Goal: Navigation & Orientation: Find specific page/section

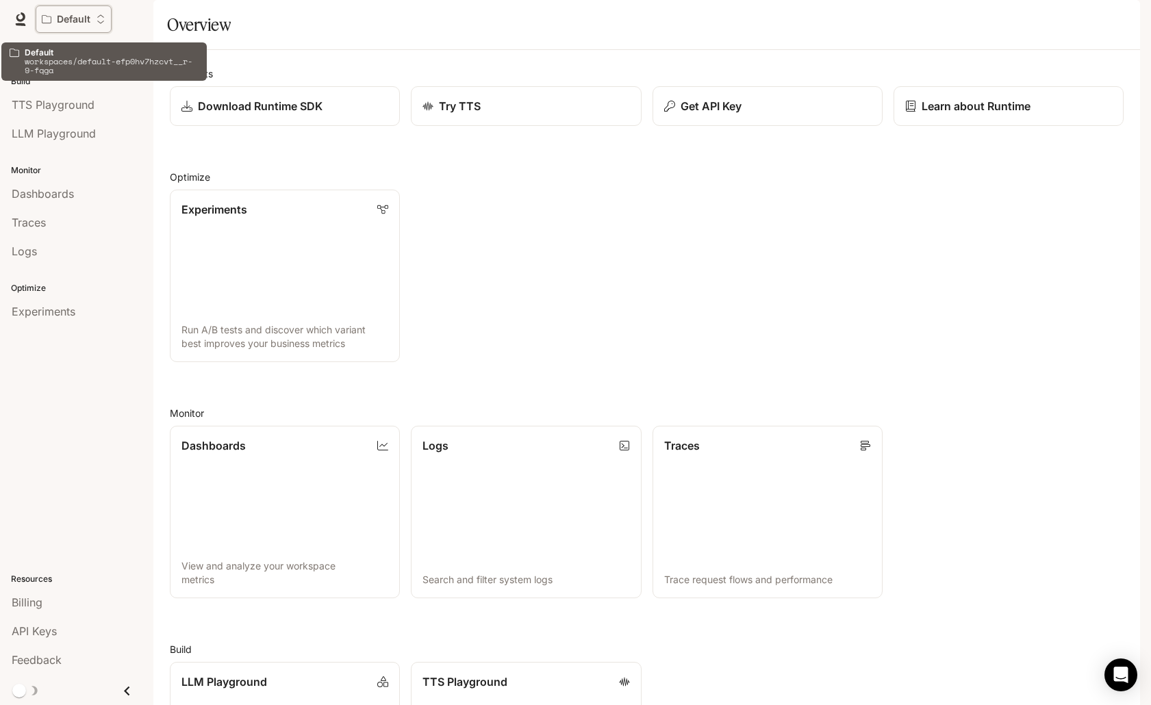
click at [85, 24] on p "Default" at bounding box center [74, 20] width 34 height 12
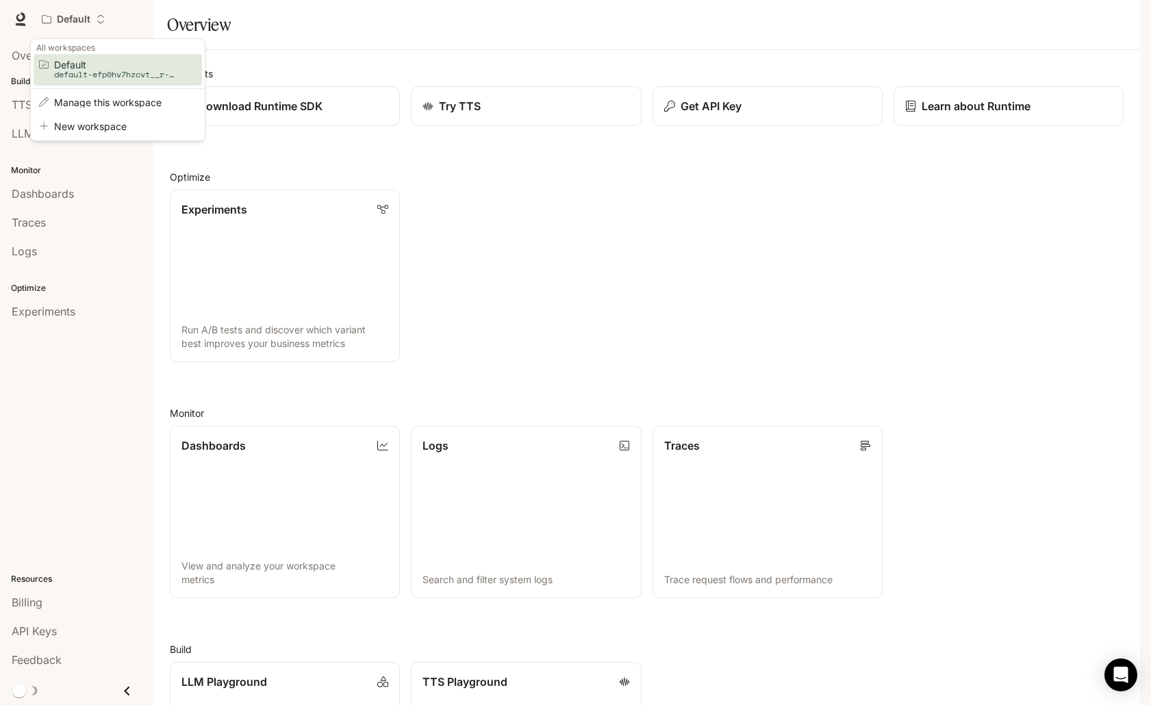
click at [127, 21] on div "Open workspace menu" at bounding box center [575, 352] width 1151 height 705
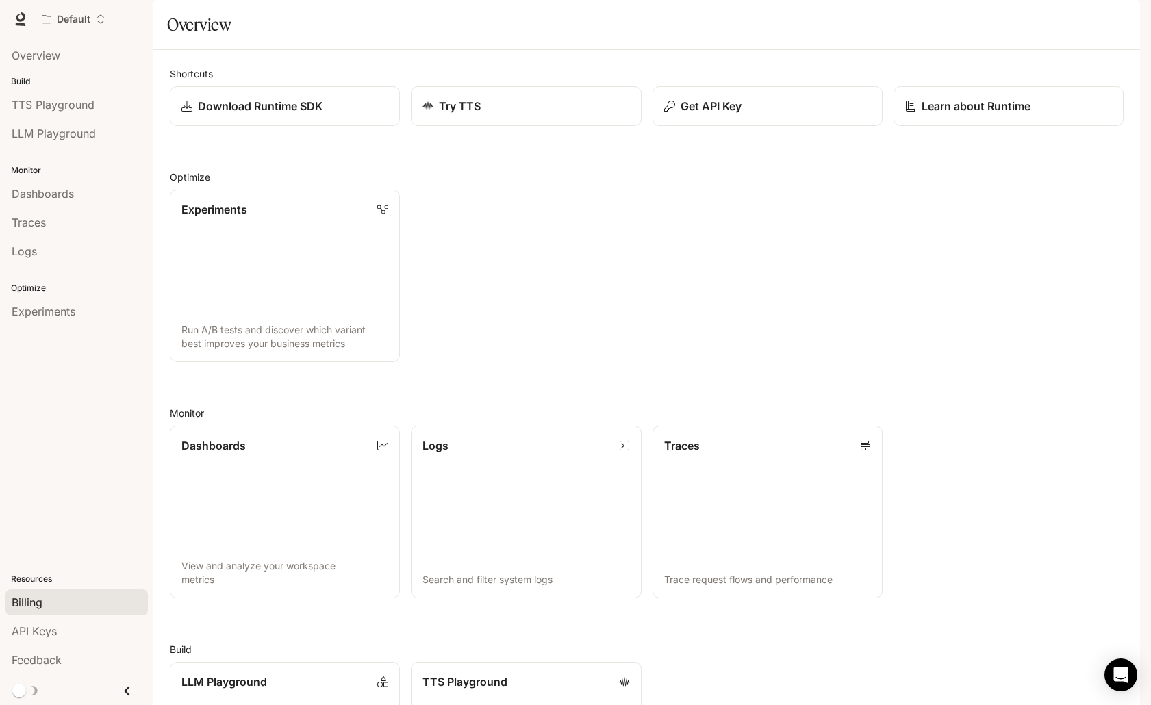
click at [62, 605] on div "Billing" at bounding box center [77, 603] width 130 height 16
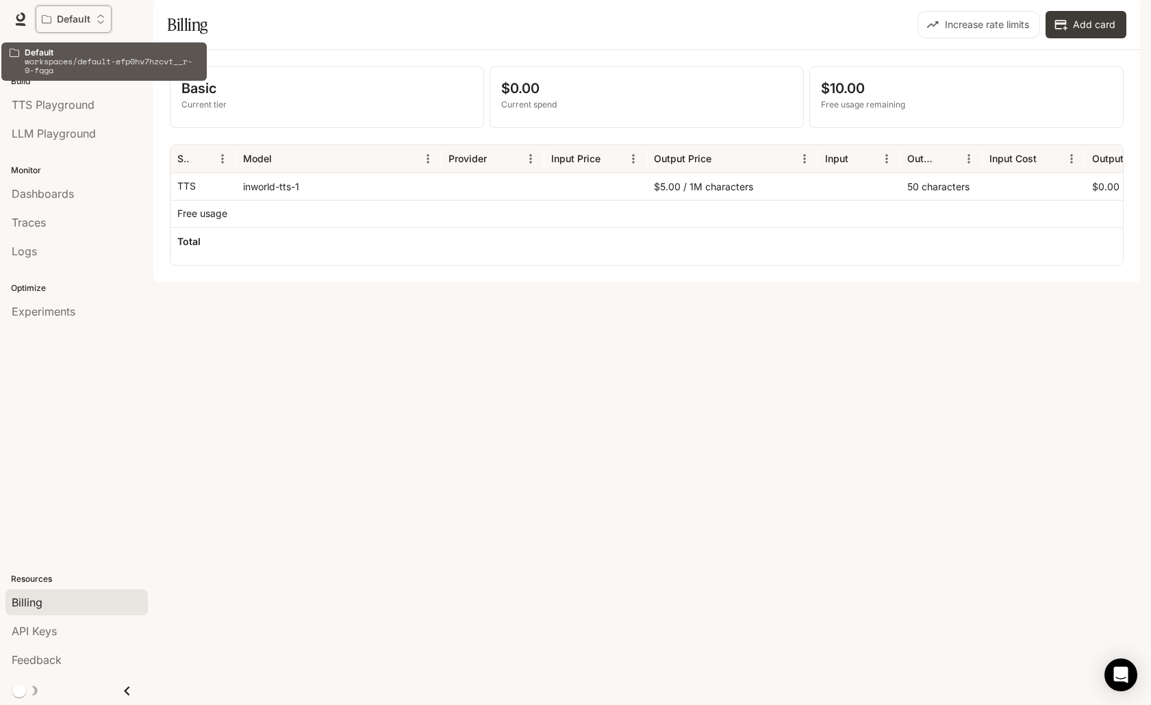
click at [73, 10] on button "Default" at bounding box center [74, 18] width 76 height 27
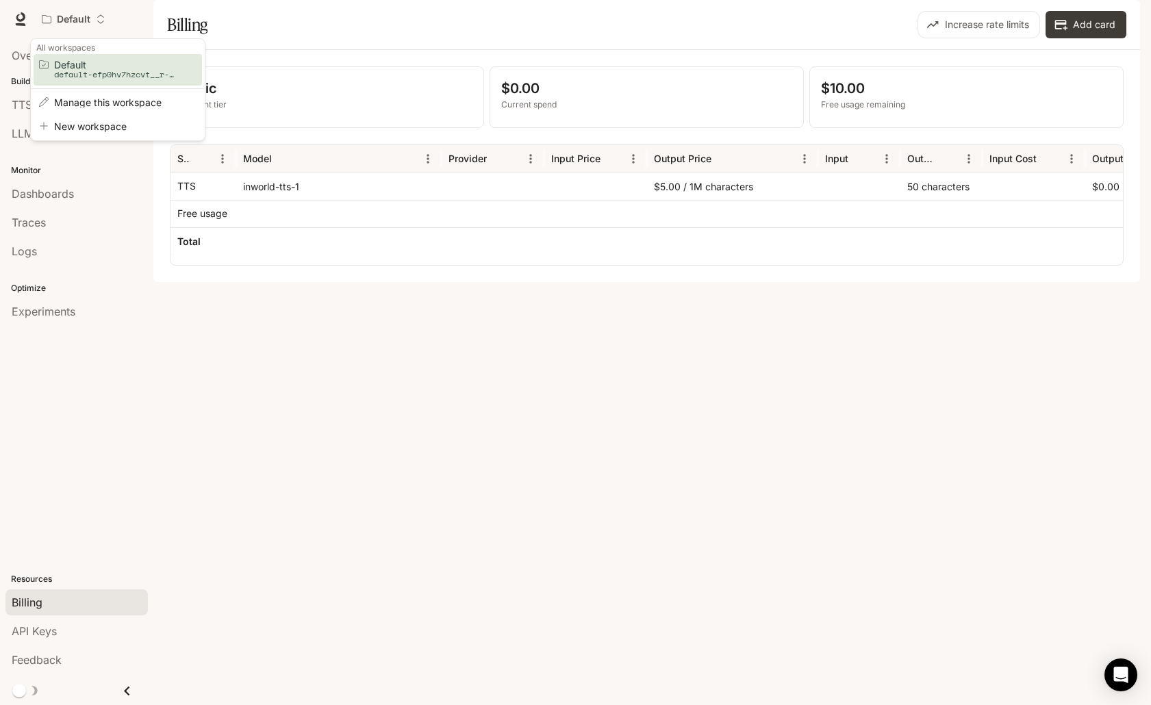
click at [558, 329] on div "Open workspace menu" at bounding box center [575, 352] width 1151 height 705
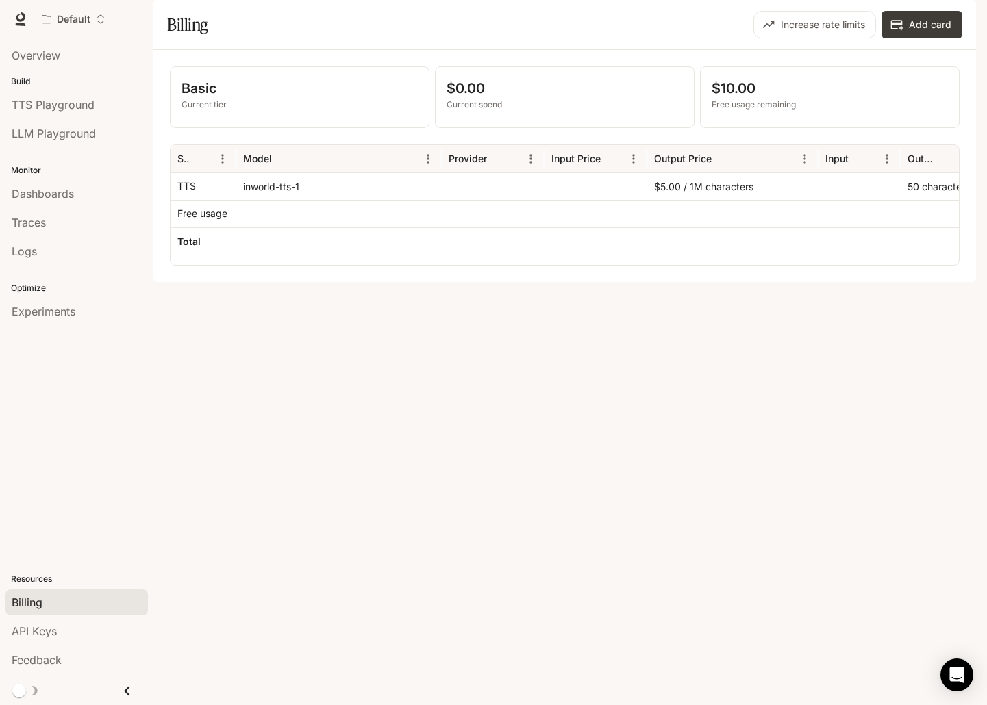
click at [143, 25] on div "Default" at bounding box center [419, 18] width 767 height 27
click at [118, 632] on div "API Keys" at bounding box center [77, 631] width 130 height 16
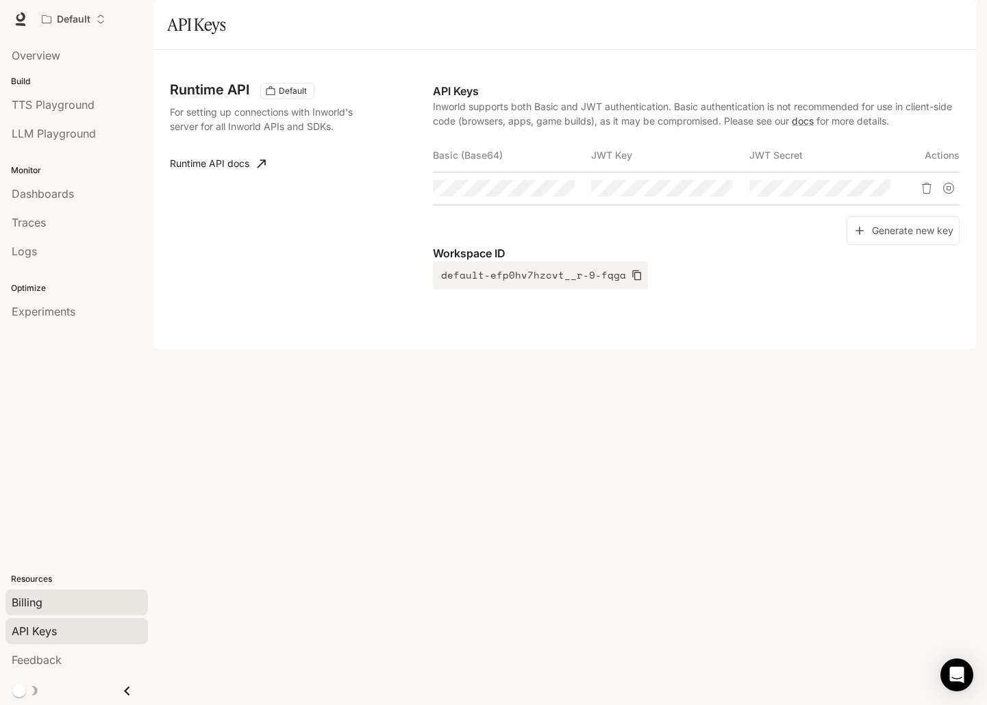
click at [105, 599] on div "Billing" at bounding box center [77, 603] width 130 height 16
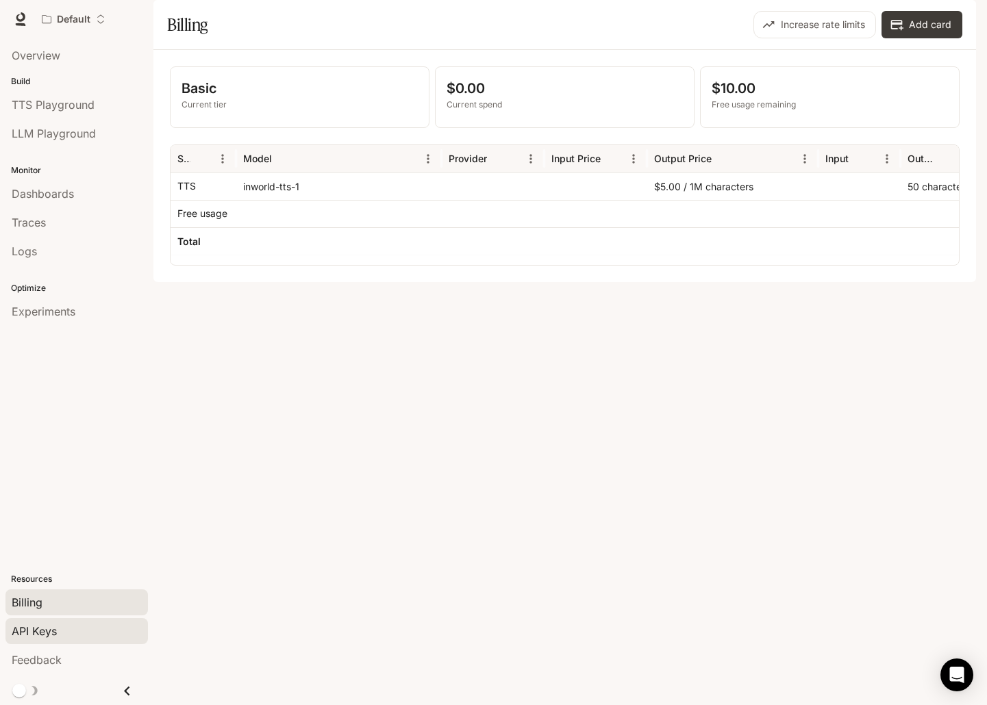
click at [97, 627] on div "API Keys" at bounding box center [77, 631] width 130 height 16
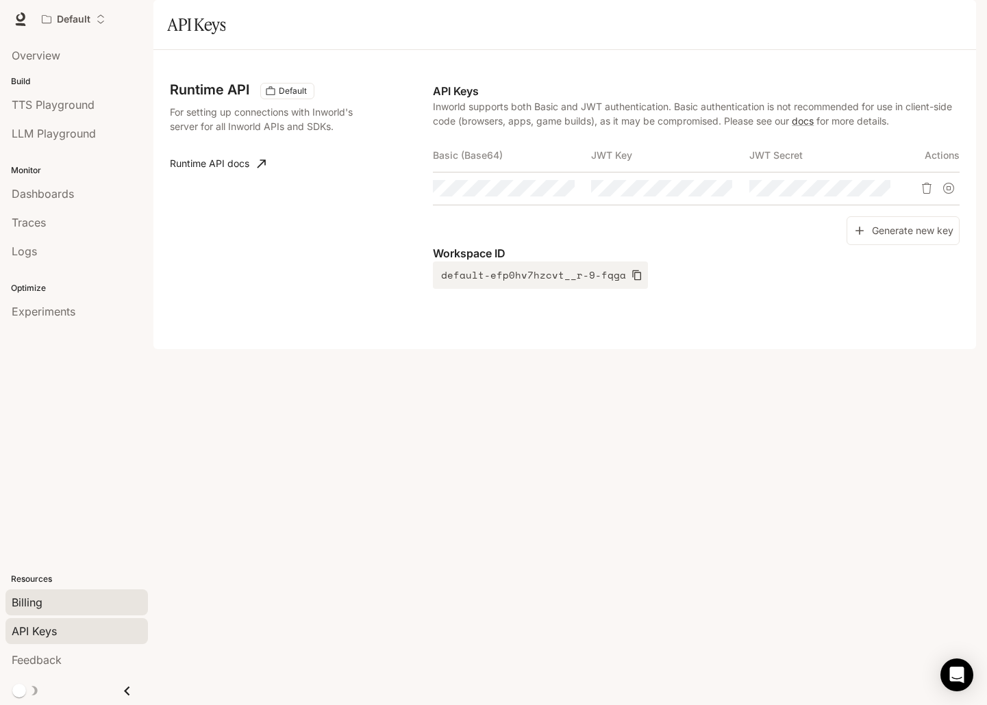
click at [92, 608] on div "Billing" at bounding box center [77, 603] width 130 height 16
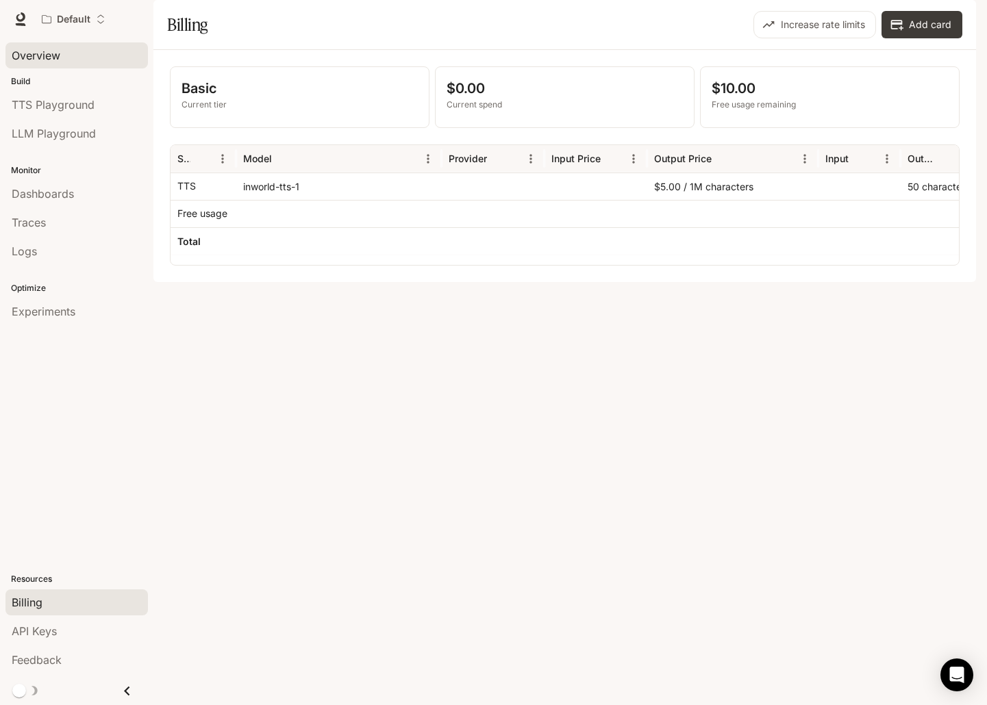
click at [27, 54] on span "Overview" at bounding box center [36, 55] width 49 height 16
